Goal: Task Accomplishment & Management: Use online tool/utility

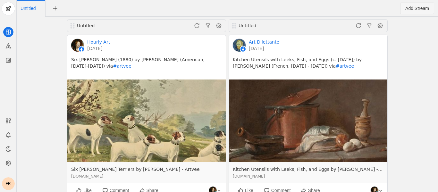
click at [411, 10] on span "Add Stream" at bounding box center [418, 8] width 24 height 6
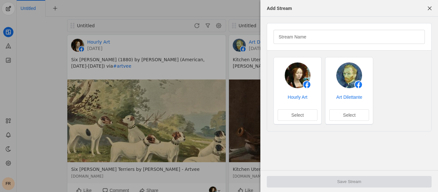
click at [277, 10] on div "Add Stream" at bounding box center [279, 8] width 25 height 6
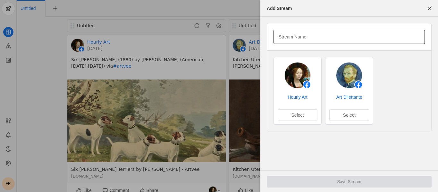
click at [289, 32] on div "Stream Name" at bounding box center [349, 37] width 141 height 14
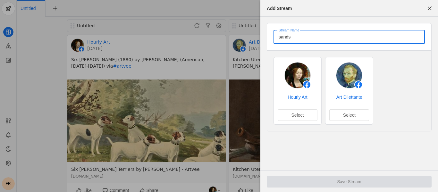
type input "sands"
click at [352, 36] on input "sands" at bounding box center [349, 37] width 141 height 8
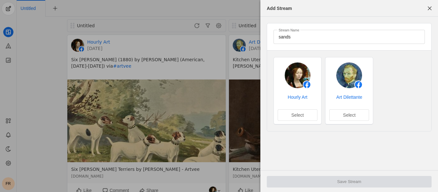
click at [279, 12] on div "Add Stream" at bounding box center [349, 8] width 170 height 16
drag, startPoint x: 279, startPoint y: 12, endPoint x: 357, endPoint y: 17, distance: 78.8
click at [285, 10] on div "Add Stream" at bounding box center [349, 8] width 170 height 16
click at [429, 11] on span "button" at bounding box center [430, 9] width 12 height 12
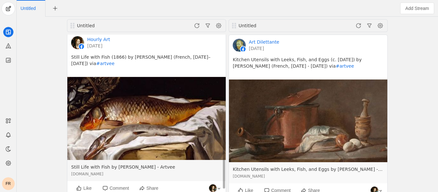
scroll to position [198, 0]
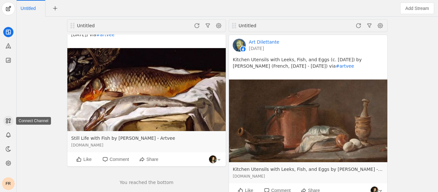
click at [7, 122] on rect at bounding box center [7, 123] width 2 height 2
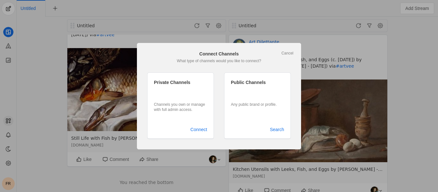
click at [9, 121] on div at bounding box center [219, 96] width 438 height 192
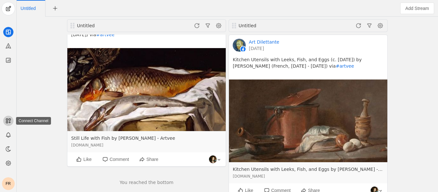
click at [9, 124] on app-icon at bounding box center [8, 121] width 10 height 10
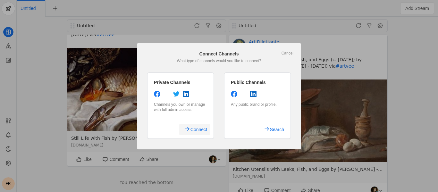
click at [202, 131] on span "Connect" at bounding box center [199, 130] width 17 height 12
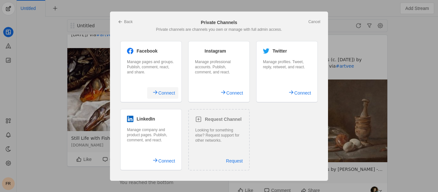
click at [172, 92] on span "Connect" at bounding box center [166, 93] width 17 height 12
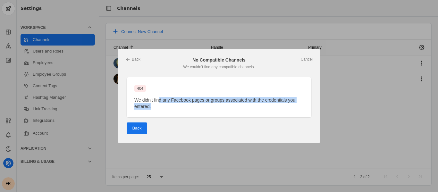
drag, startPoint x: 159, startPoint y: 100, endPoint x: 308, endPoint y: 113, distance: 149.4
click at [308, 112] on div "404 We didn't find any Facebook pages or groups associated with the credentials…" at bounding box center [219, 97] width 185 height 40
click at [308, 114] on div "404 We didn't find any Facebook pages or groups associated with the credentials…" at bounding box center [219, 97] width 185 height 40
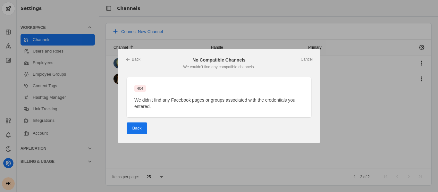
click at [137, 129] on span "Back" at bounding box center [136, 128] width 9 height 6
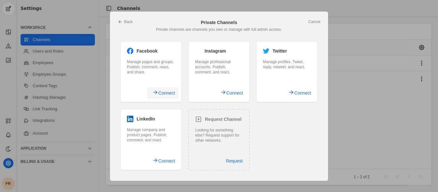
click at [159, 93] on span "Connect" at bounding box center [166, 93] width 17 height 12
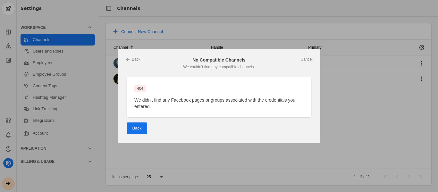
click at [139, 119] on div "404 We didn't find any Facebook pages or groups associated with the credentials…" at bounding box center [219, 105] width 185 height 57
